Goal: Transaction & Acquisition: Purchase product/service

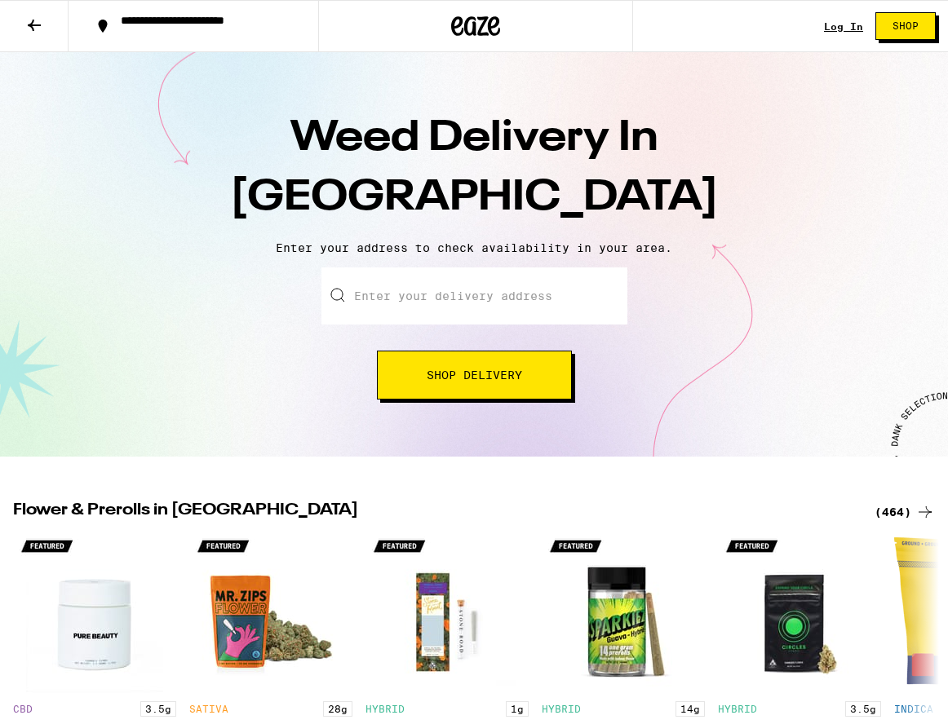
click at [445, 300] on input "Enter your delivery address" at bounding box center [474, 296] width 306 height 57
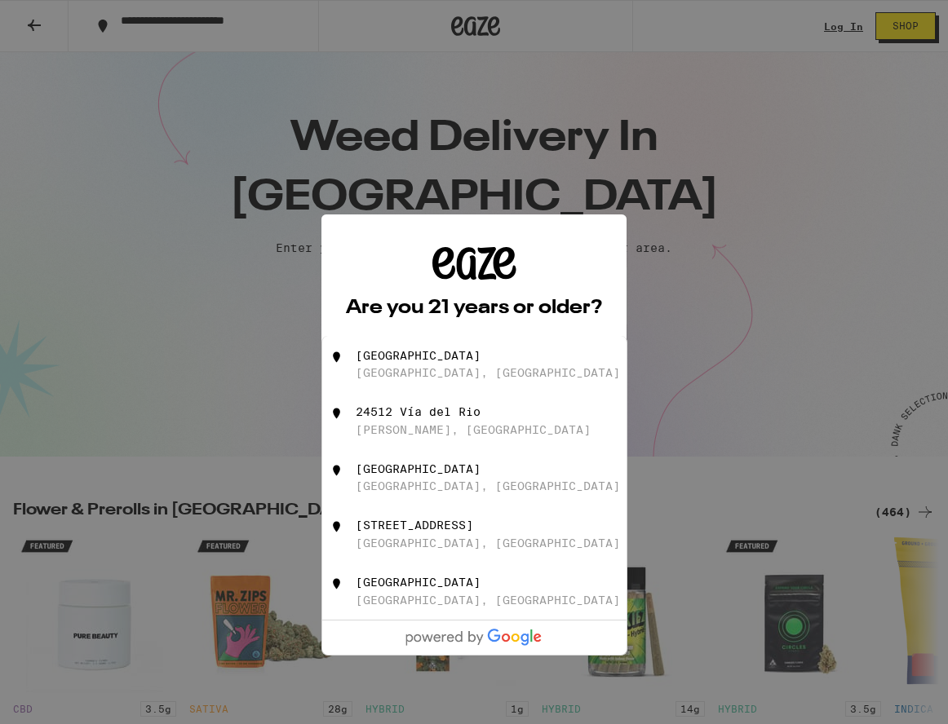
click at [437, 372] on div "[GEOGRAPHIC_DATA], [GEOGRAPHIC_DATA]" at bounding box center [488, 372] width 264 height 13
type input "[GEOGRAPHIC_DATA], [GEOGRAPHIC_DATA]"
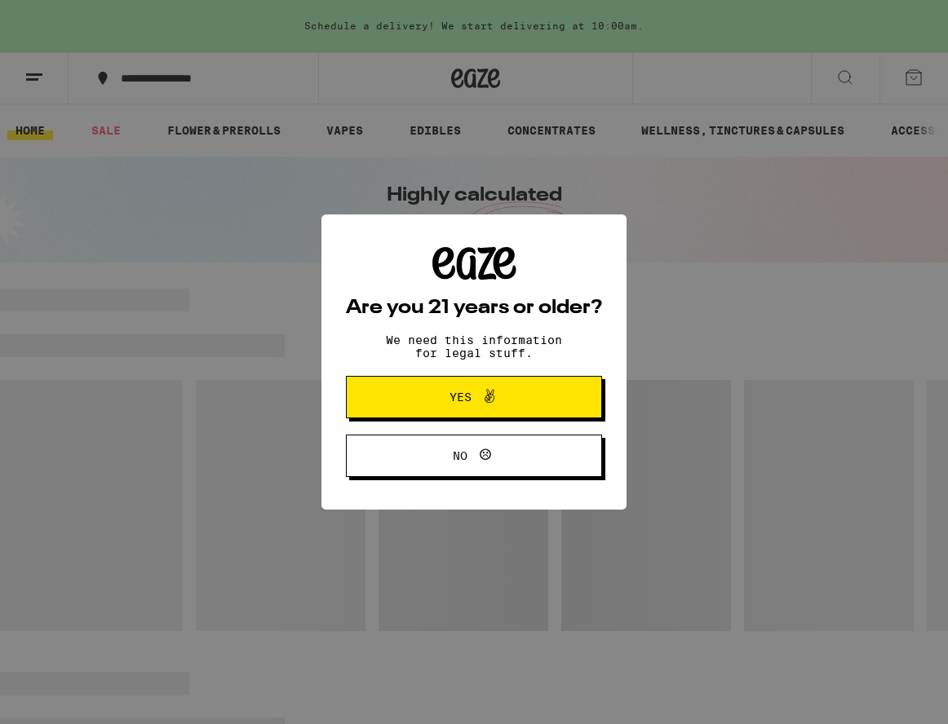
click at [440, 395] on span "Yes" at bounding box center [474, 397] width 124 height 21
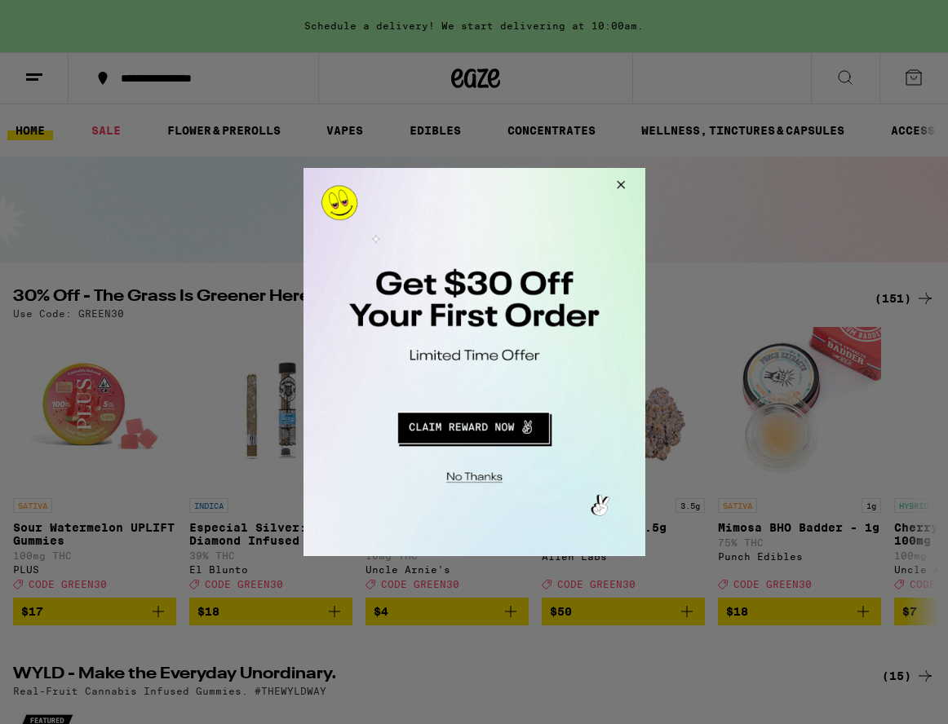
click at [492, 485] on button "Close Modal" at bounding box center [471, 475] width 332 height 25
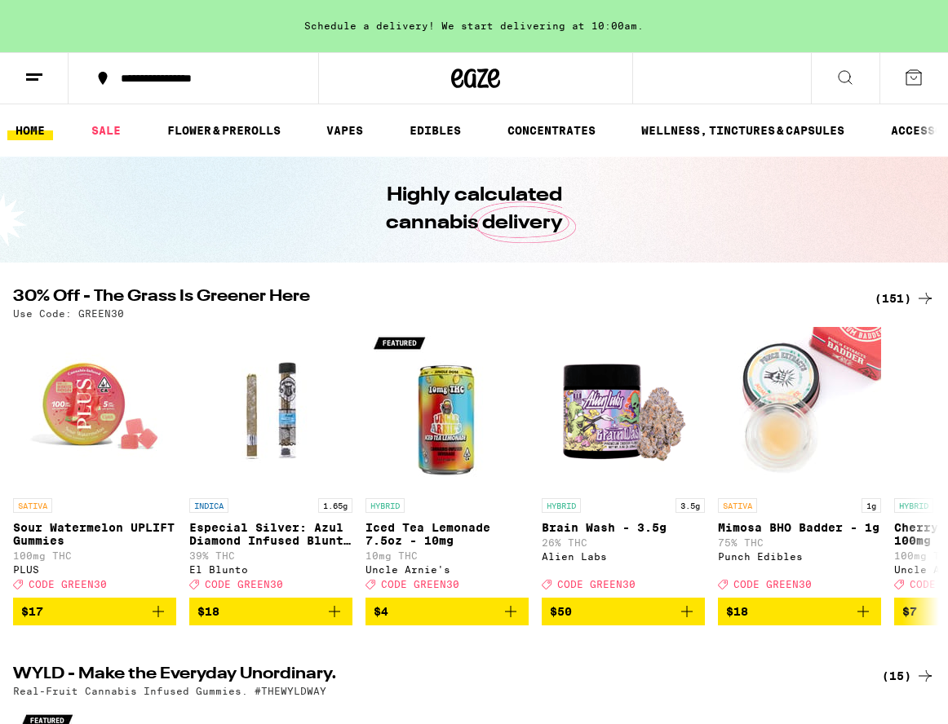
click at [509, 25] on div "Schedule a delivery! We start delivering at 10:00am." at bounding box center [474, 26] width 948 height 52
click at [336, 121] on link "VAPES" at bounding box center [344, 131] width 53 height 20
